Goal: Register for event/course

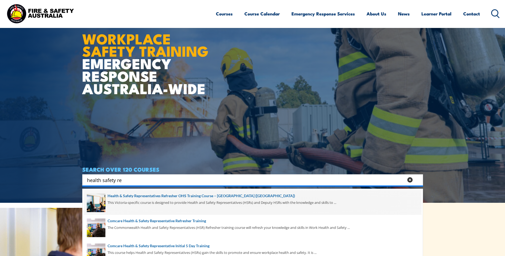
type input "health safety rep"
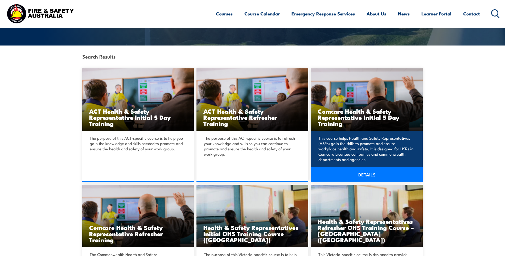
scroll to position [133, 0]
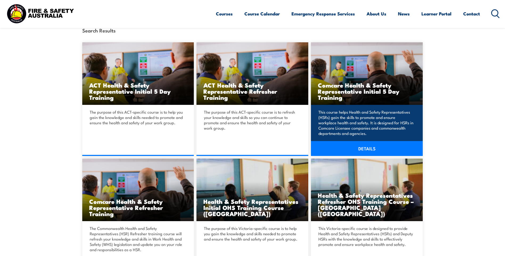
click at [368, 151] on link "DETAILS" at bounding box center [367, 148] width 112 height 15
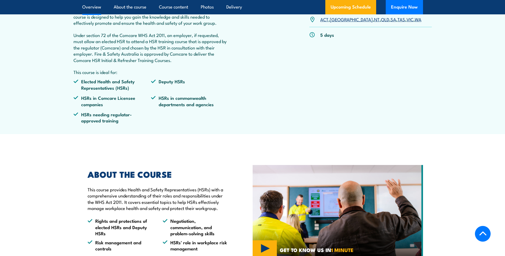
scroll to position [80, 0]
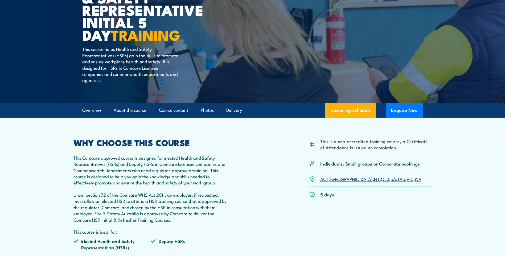
click at [415, 179] on link "WA" at bounding box center [418, 179] width 7 height 6
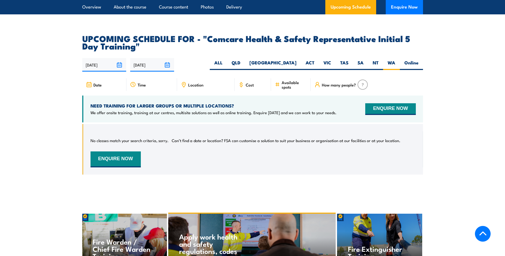
scroll to position [857, 0]
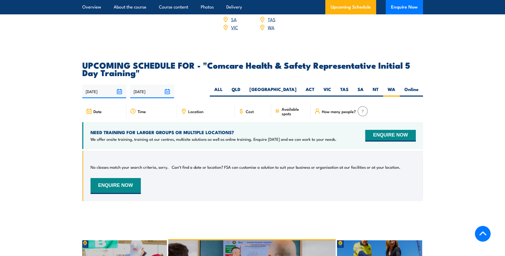
click at [120, 85] on input "14/08/2025" at bounding box center [104, 92] width 44 height 14
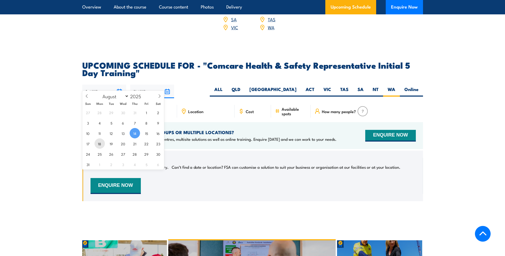
click at [100, 145] on span "18" at bounding box center [100, 143] width 10 height 10
type input "[DATE]"
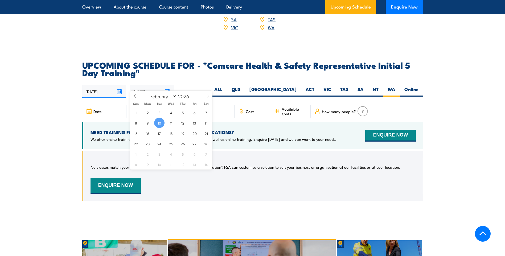
click at [169, 85] on input "[DATE]" at bounding box center [152, 92] width 44 height 14
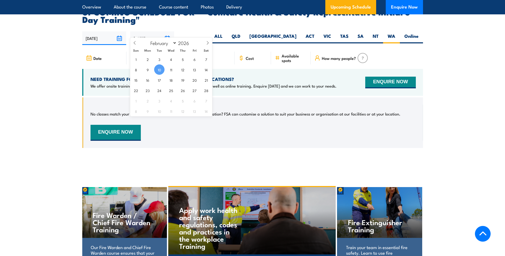
click at [167, 31] on input "10/02/2026" at bounding box center [152, 38] width 44 height 14
click at [134, 43] on icon at bounding box center [135, 43] width 4 height 4
select select "0"
click at [192, 45] on span at bounding box center [193, 44] width 4 height 3
type input "2025"
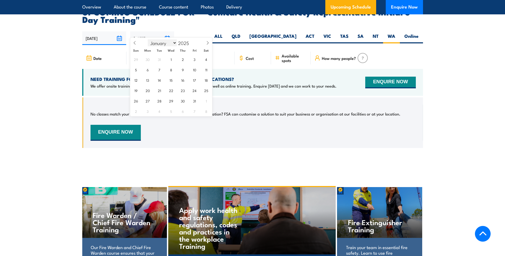
click at [174, 42] on select "January February March April May June July August September October November De…" at bounding box center [162, 42] width 29 height 7
select select "7"
click at [148, 39] on select "January February March April May June July August September October November De…" at bounding box center [162, 42] width 29 height 7
click at [195, 102] on span "29" at bounding box center [194, 101] width 10 height 10
type input "29/08/2025"
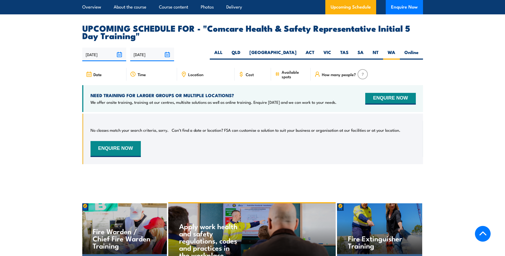
scroll to position [857, 0]
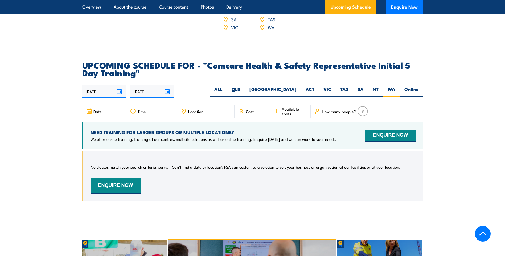
click at [168, 85] on input "29/08/2025" at bounding box center [152, 92] width 44 height 14
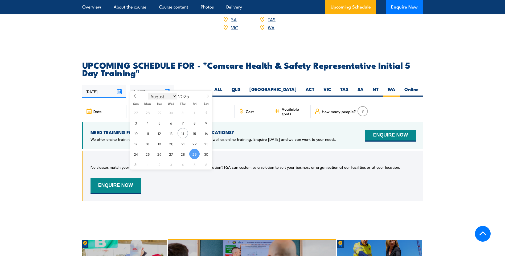
click at [174, 97] on select "January February March April May June July August September October November De…" at bounding box center [162, 96] width 29 height 7
select select "8"
click at [148, 93] on select "January February March April May June July August September October November De…" at bounding box center [162, 96] width 29 height 7
click at [194, 132] on span "19" at bounding box center [194, 133] width 10 height 10
type input "19/09/2025"
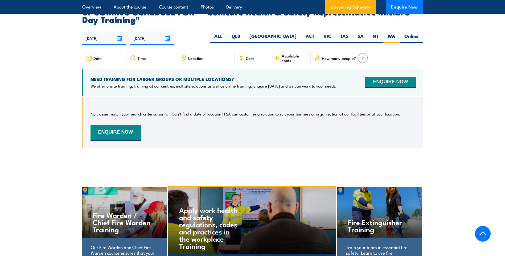
scroll to position [910, 0]
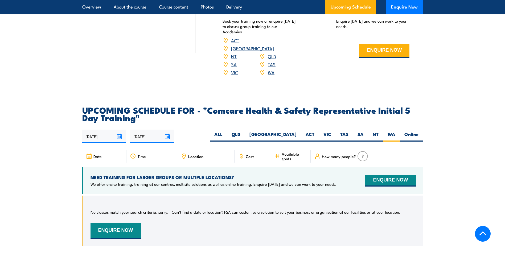
scroll to position [803, 0]
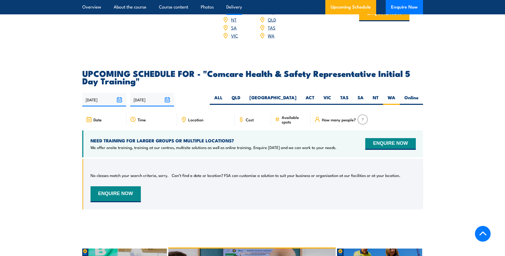
scroll to position [857, 0]
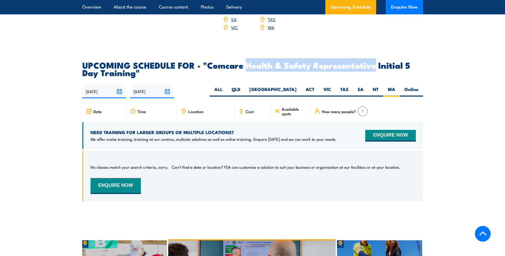
drag, startPoint x: 246, startPoint y: 59, endPoint x: 376, endPoint y: 61, distance: 129.7
click at [376, 61] on h2 "UPCOMING SCHEDULE FOR - "Comcare Health & Safety Representative Initial 5 Day T…" at bounding box center [252, 68] width 341 height 15
copy h2 "Health & Safety Representative"
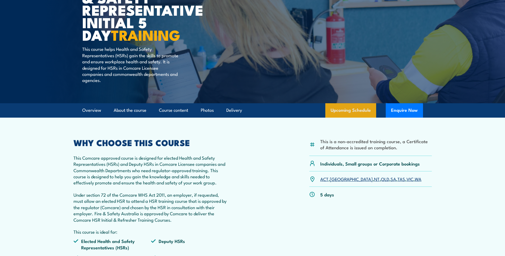
click at [362, 110] on link "Upcoming Schedule" at bounding box center [350, 110] width 51 height 14
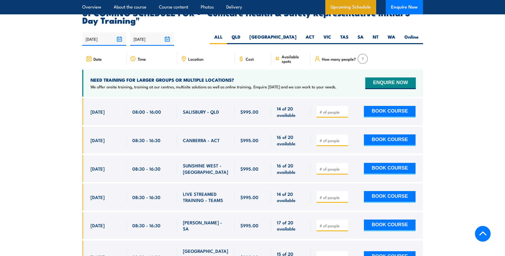
scroll to position [910, 0]
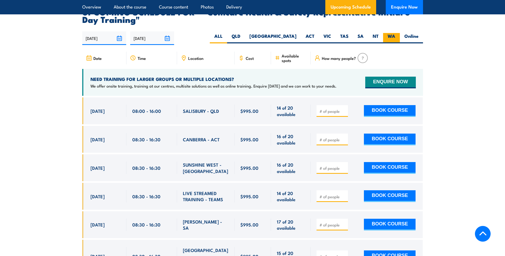
click at [391, 33] on label "WA" at bounding box center [391, 38] width 17 height 10
click at [395, 33] on input "WA" at bounding box center [396, 34] width 3 height 3
radio input "true"
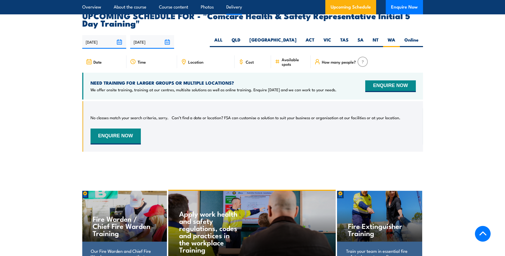
scroll to position [910, 0]
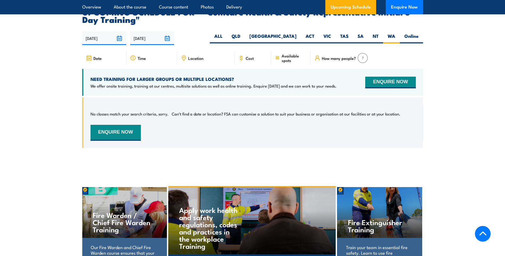
click at [166, 31] on input "[DATE]" at bounding box center [152, 38] width 44 height 14
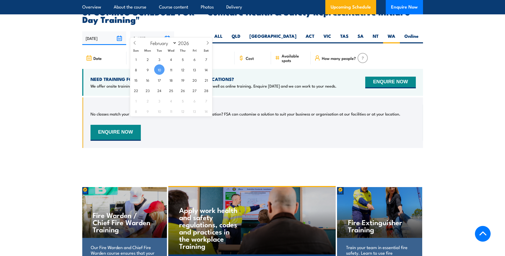
click at [55, 57] on section "UPCOMING SCHEDULE FOR - "Comcare Health & Safety Representative Initial 5 Day T…" at bounding box center [252, 82] width 505 height 148
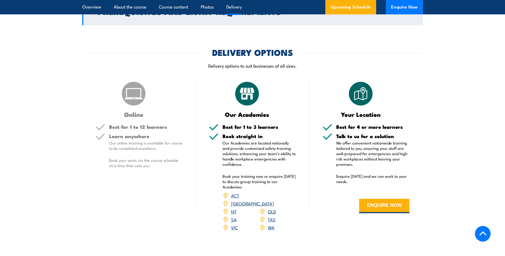
scroll to position [666, 0]
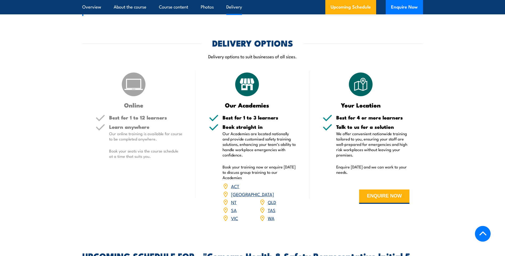
click at [270, 215] on link "WA" at bounding box center [271, 218] width 7 height 6
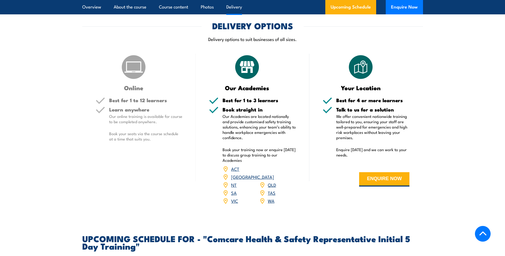
scroll to position [721, 0]
